Goal: Information Seeking & Learning: Learn about a topic

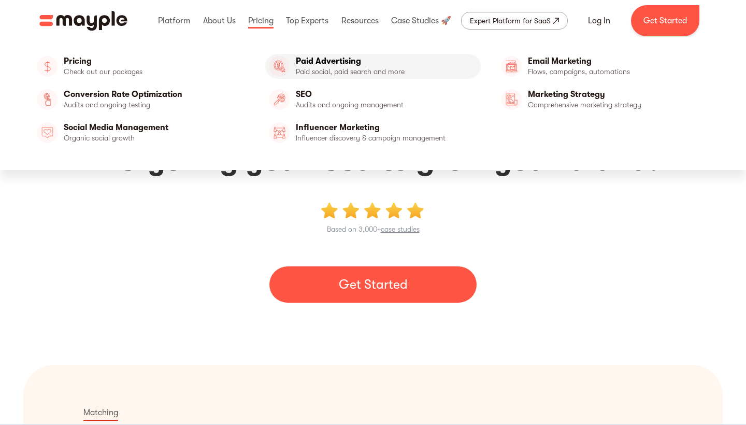
click at [310, 63] on link "Paid Advertising" at bounding box center [373, 66] width 216 height 25
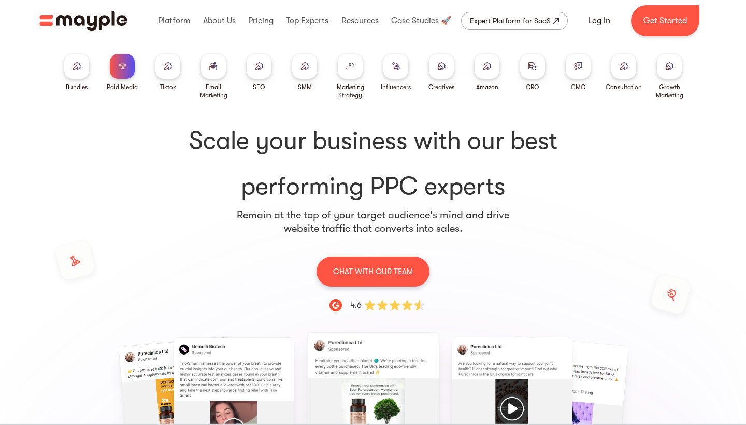
click at [128, 71] on div at bounding box center [122, 66] width 25 height 25
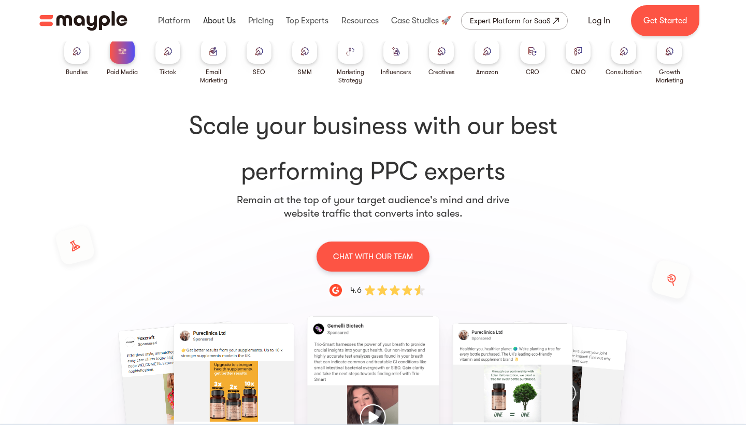
scroll to position [2, 0]
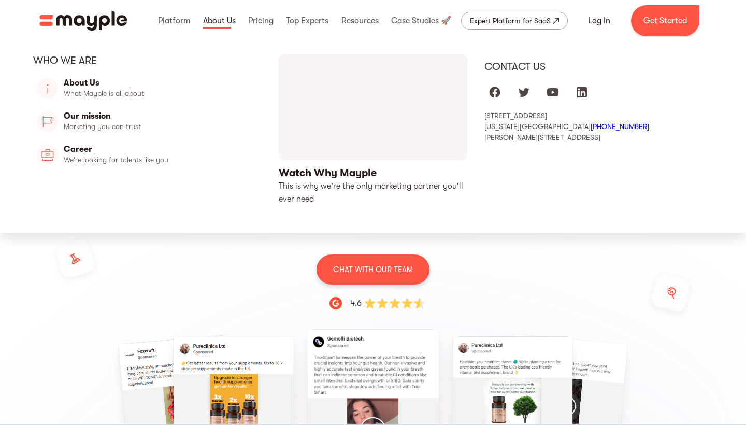
click at [232, 18] on link at bounding box center [219, 20] width 38 height 33
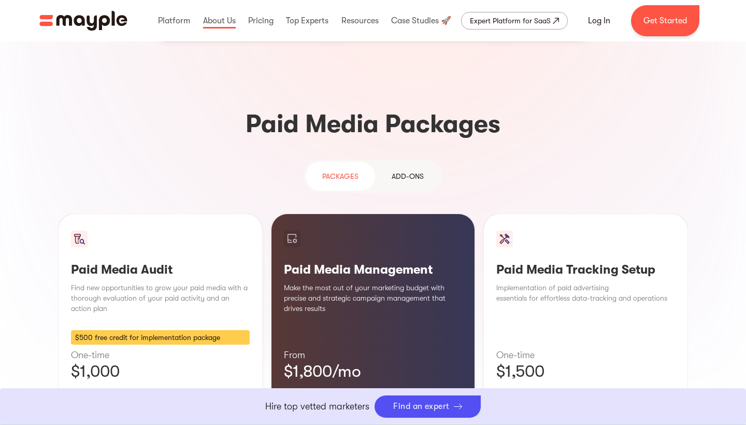
scroll to position [856, 0]
